Goal: Task Accomplishment & Management: Use online tool/utility

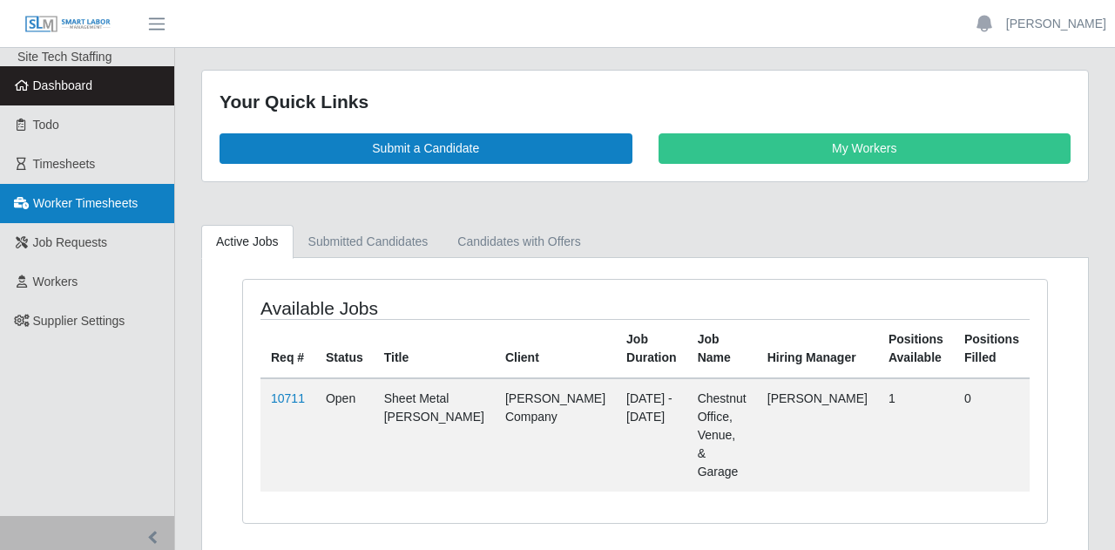
click at [121, 217] on link "Worker Timesheets" at bounding box center [87, 203] width 174 height 39
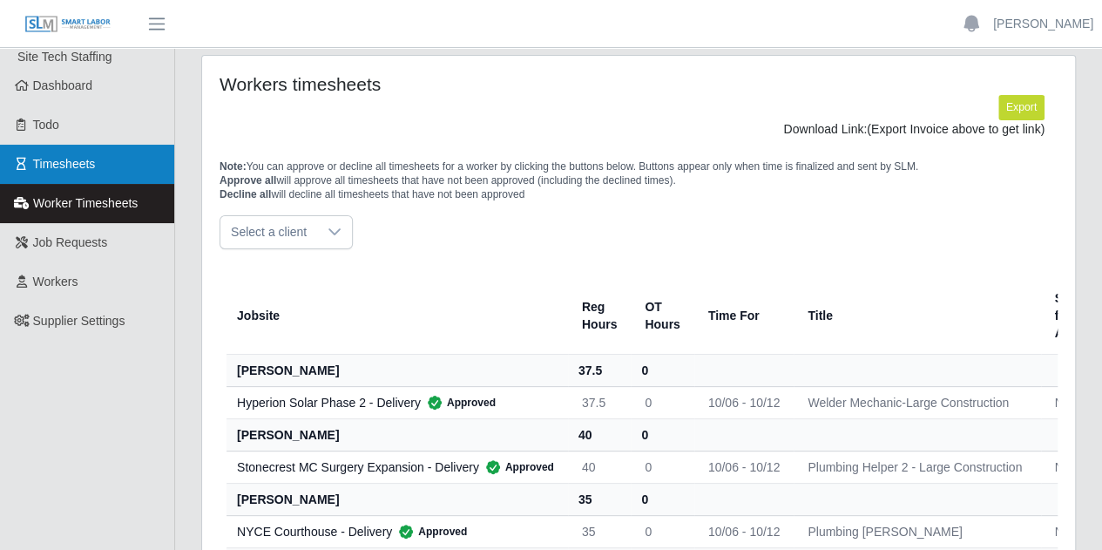
click at [80, 166] on span "Timesheets" at bounding box center [64, 164] width 63 height 14
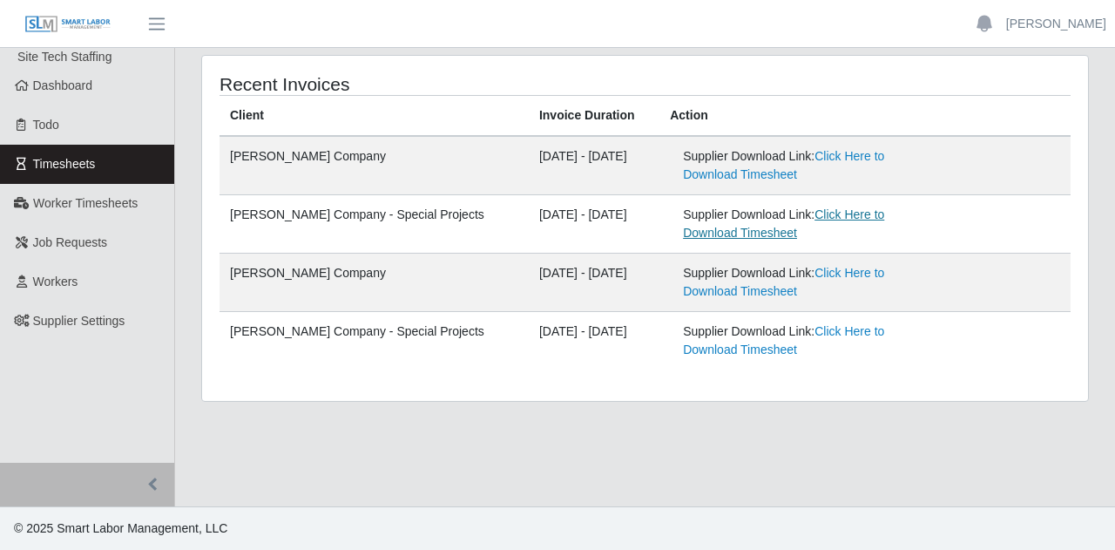
click at [816, 214] on link "Click Here to Download Timesheet" at bounding box center [783, 223] width 201 height 32
